Goal: Use online tool/utility: Use online tool/utility

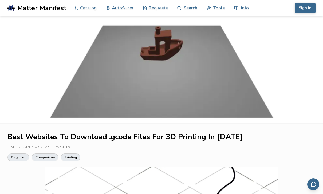
click at [188, 6] on link "Search" at bounding box center [187, 8] width 20 height 16
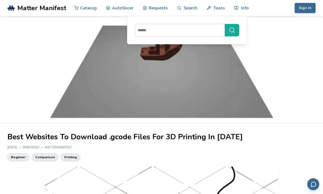
click at [190, 29] on input at bounding box center [178, 30] width 87 height 10
type input "**********"
click at [232, 30] on button "**********" at bounding box center [232, 30] width 14 height 12
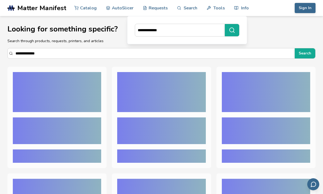
click at [232, 30] on icon "submit" at bounding box center [232, 30] width 6 height 6
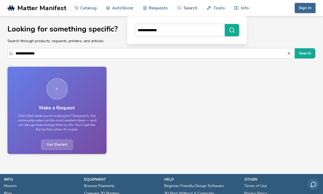
click at [54, 145] on span "Get Started" at bounding box center [57, 145] width 32 height 10
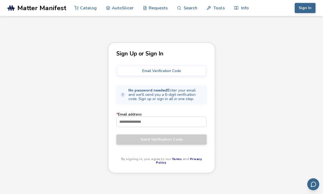
click at [246, 109] on div "Sign Up or Sign In Email Verification Code No password needed! Enter your email…" at bounding box center [161, 132] width 323 height 179
click at [125, 3] on link "AutoSlicer" at bounding box center [120, 8] width 28 height 16
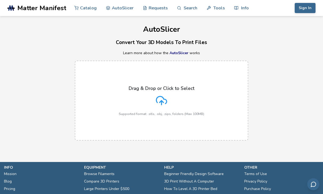
click at [88, 5] on link "Catalog" at bounding box center [85, 8] width 22 height 16
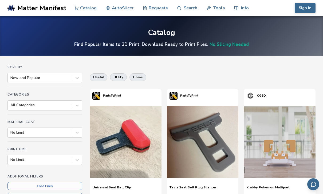
click at [125, 8] on link "AutoSlicer" at bounding box center [120, 8] width 28 height 16
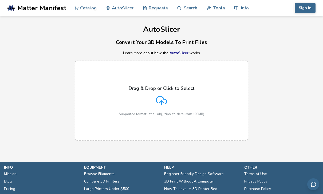
click at [219, 107] on label "Drag & Drop or Click to Select Supported format: .stls, .obj, .zips, folders (M…" at bounding box center [162, 101] width 174 height 80
click at [0, 0] on input "Drag & Drop or Click to Select Supported format: .stls, .obj, .zips, folders (M…" at bounding box center [0, 0] width 0 height 0
click at [233, 48] on div "AutoSlicer Convert Your 3D Models To Print Files Learn more about how the AutoS…" at bounding box center [161, 81] width 323 height 130
click at [57, 9] on span "Matter Manifest" at bounding box center [41, 7] width 49 height 7
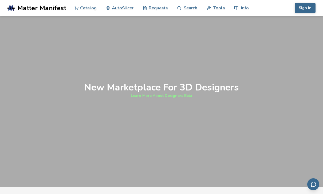
scroll to position [385, 0]
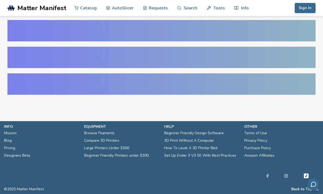
select select "**********"
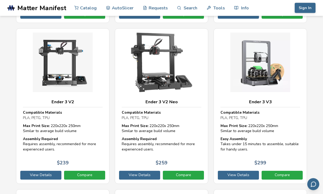
scroll to position [3520, 0]
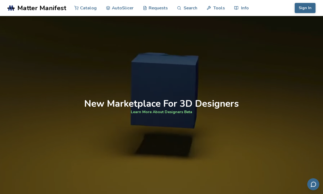
scroll to position [369, 0]
